Goal: Transaction & Acquisition: Obtain resource

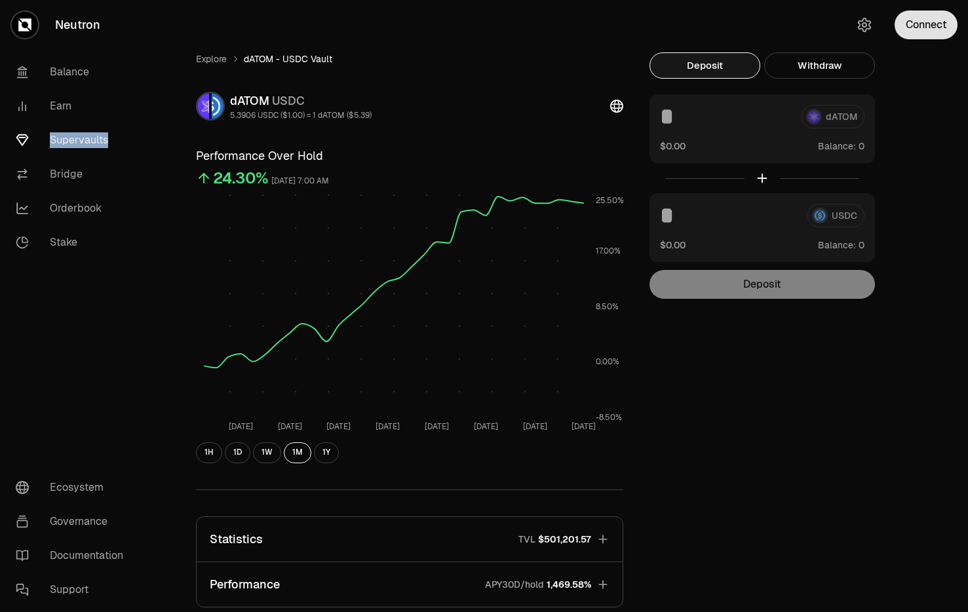
click at [914, 37] on button "Connect" at bounding box center [926, 24] width 63 height 29
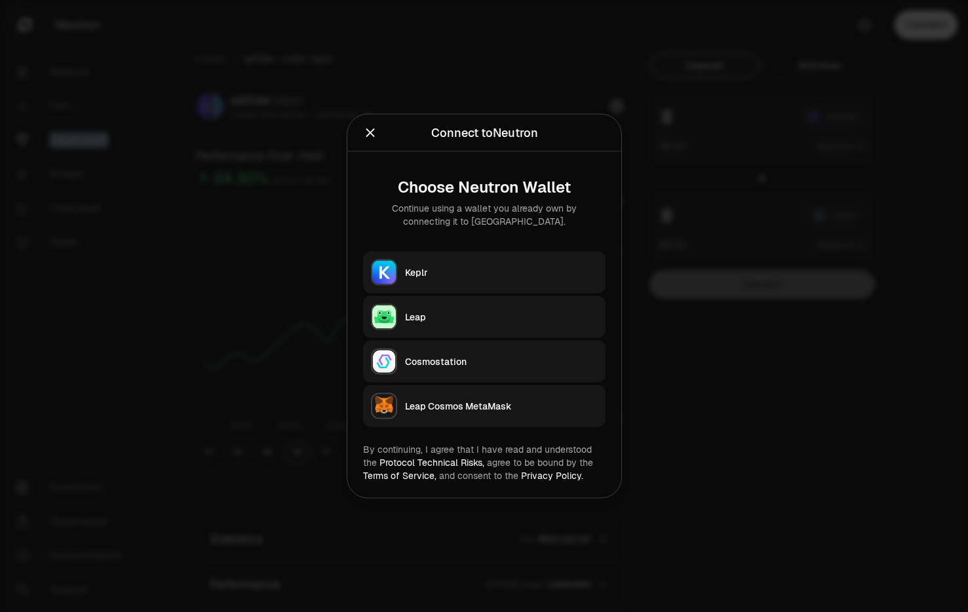
click at [507, 272] on div "Keplr" at bounding box center [501, 272] width 193 height 13
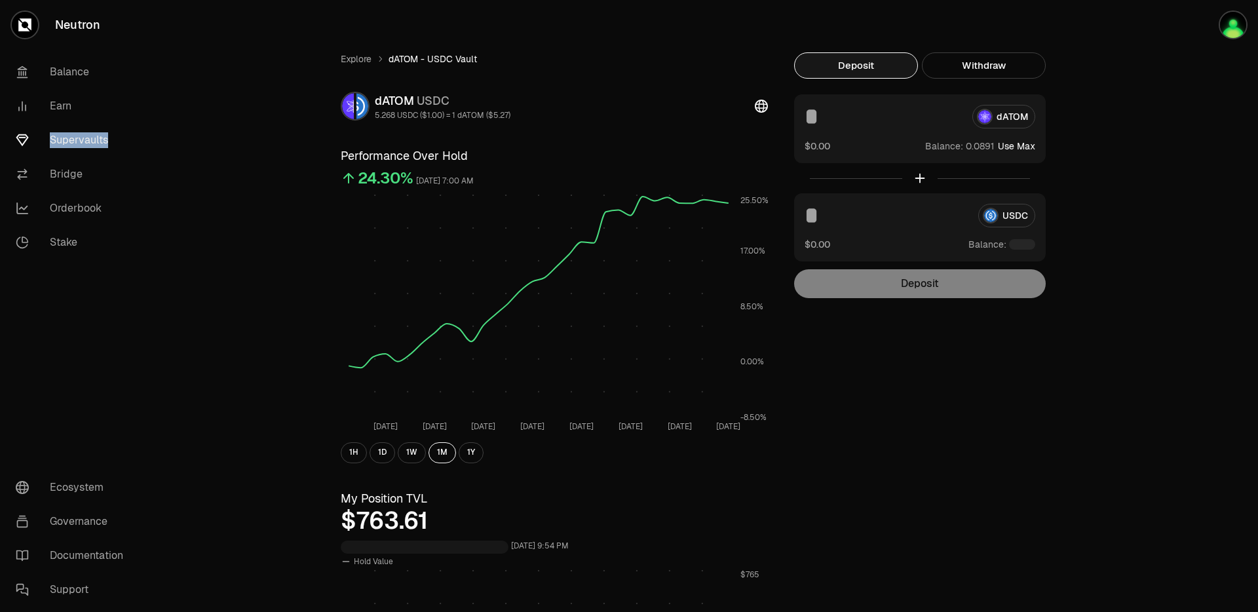
click at [111, 138] on link "Supervaults" at bounding box center [73, 140] width 136 height 34
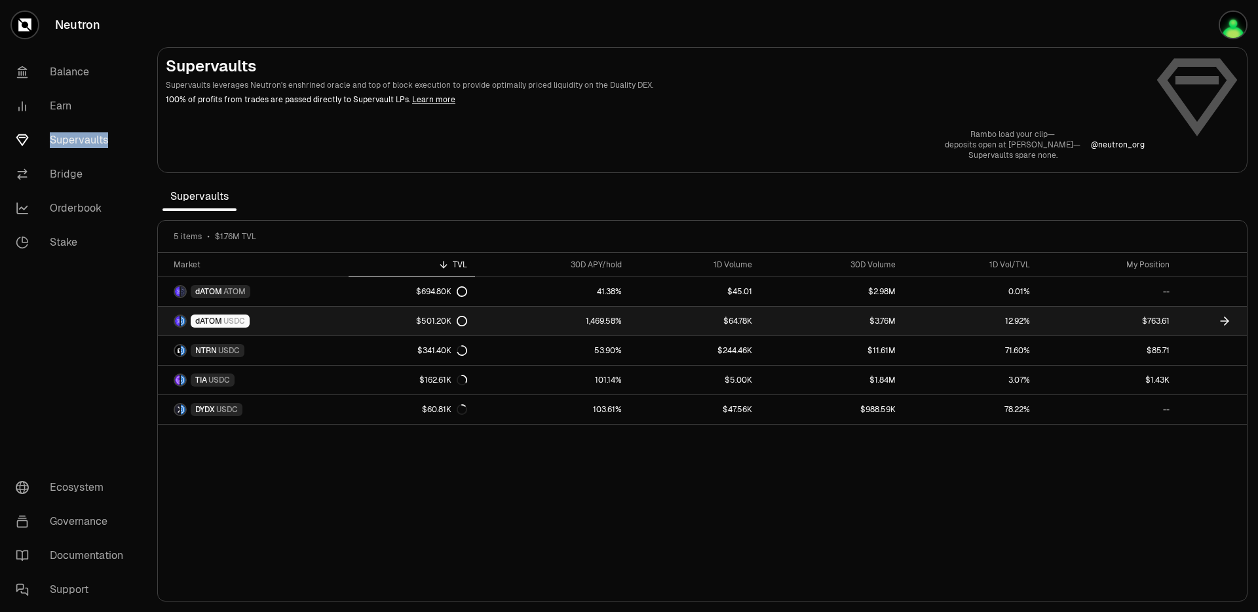
click at [290, 317] on link "dATOM USDC" at bounding box center [253, 321] width 191 height 29
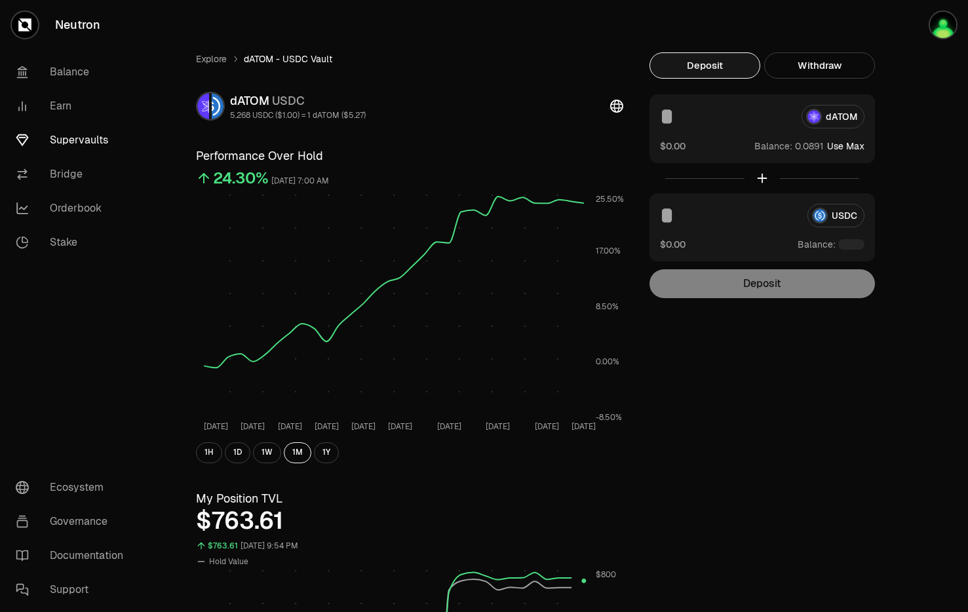
click at [804, 437] on div "Explore dATOM - USDC Vault dATOM USDC 5.268 USDC ($1.00) = 1 dATOM ($5.27) Perf…" at bounding box center [557, 611] width 755 height 1119
